Goal: Navigation & Orientation: Find specific page/section

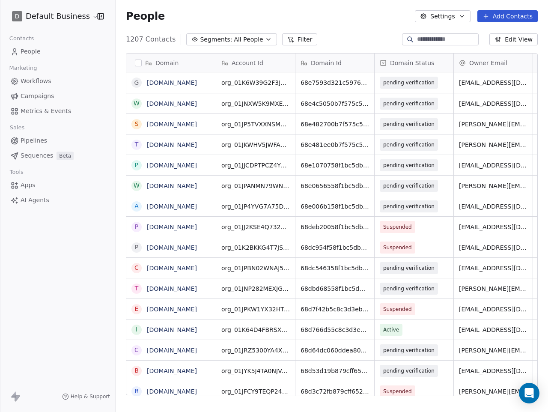
scroll to position [362, 433]
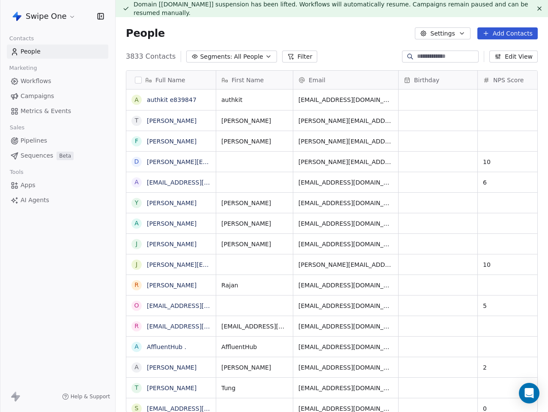
scroll to position [362, 433]
